Goal: Entertainment & Leisure: Consume media (video, audio)

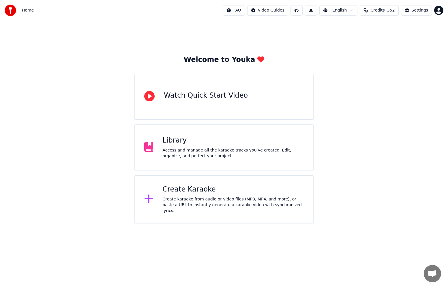
click at [317, 10] on button at bounding box center [311, 10] width 12 height 10
click at [242, 140] on div "Library" at bounding box center [232, 140] width 141 height 9
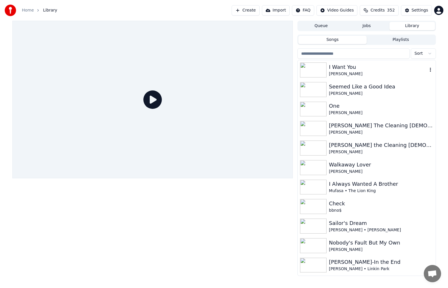
click at [364, 70] on div "I Want You" at bounding box center [378, 67] width 98 height 8
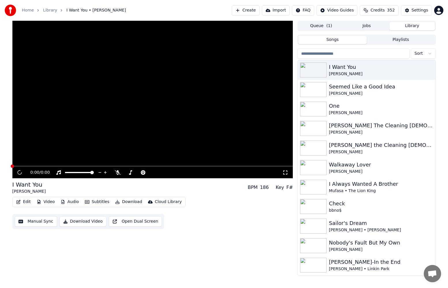
click at [35, 222] on button "Manual Sync" at bounding box center [36, 222] width 42 height 10
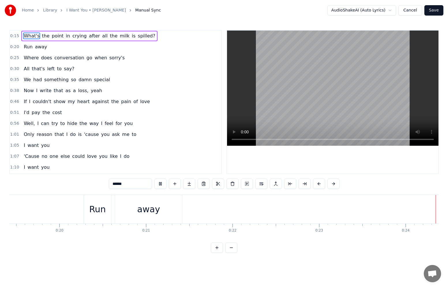
scroll to position [0, 2070]
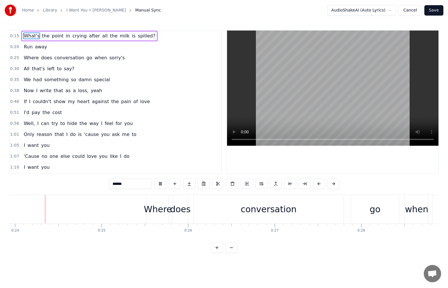
click at [416, 12] on button "Cancel" at bounding box center [409, 10] width 23 height 10
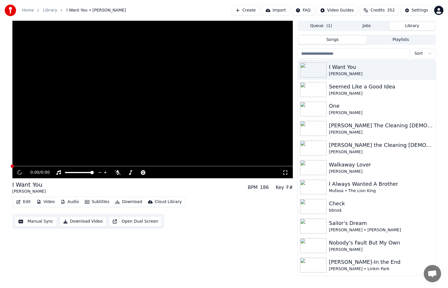
click at [45, 204] on button "Video" at bounding box center [45, 202] width 23 height 8
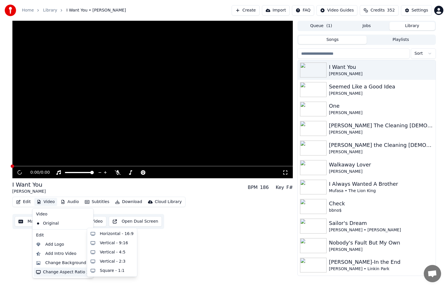
click at [65, 273] on div "Change Aspect Ratio" at bounding box center [63, 272] width 58 height 9
click at [123, 234] on div "Horizontal - 16:9" at bounding box center [117, 234] width 34 height 6
